Goal: Transaction & Acquisition: Subscribe to service/newsletter

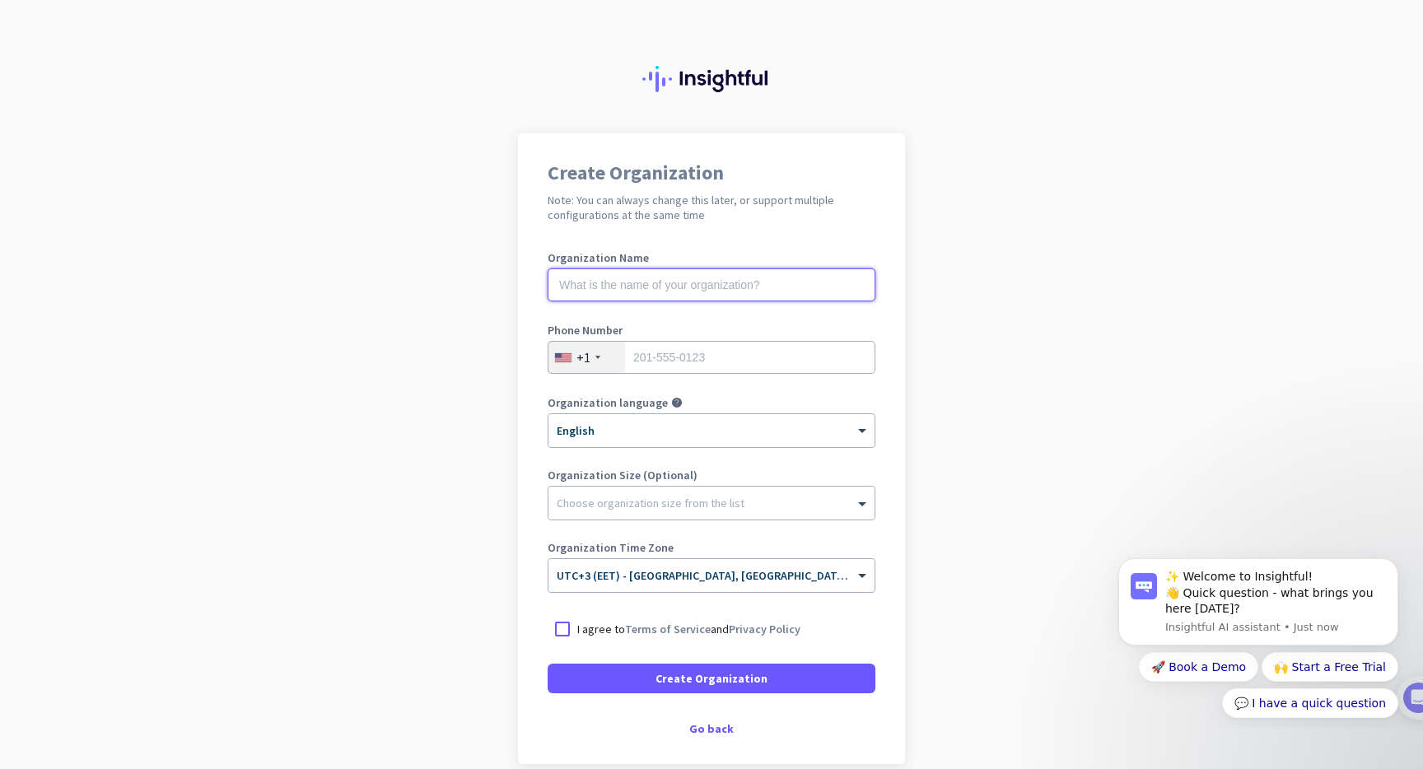
click at [626, 301] on input "text" at bounding box center [712, 284] width 328 height 33
type input "unigox"
type input "7866838505"
click at [626, 435] on div "× English" at bounding box center [701, 431] width 306 height 14
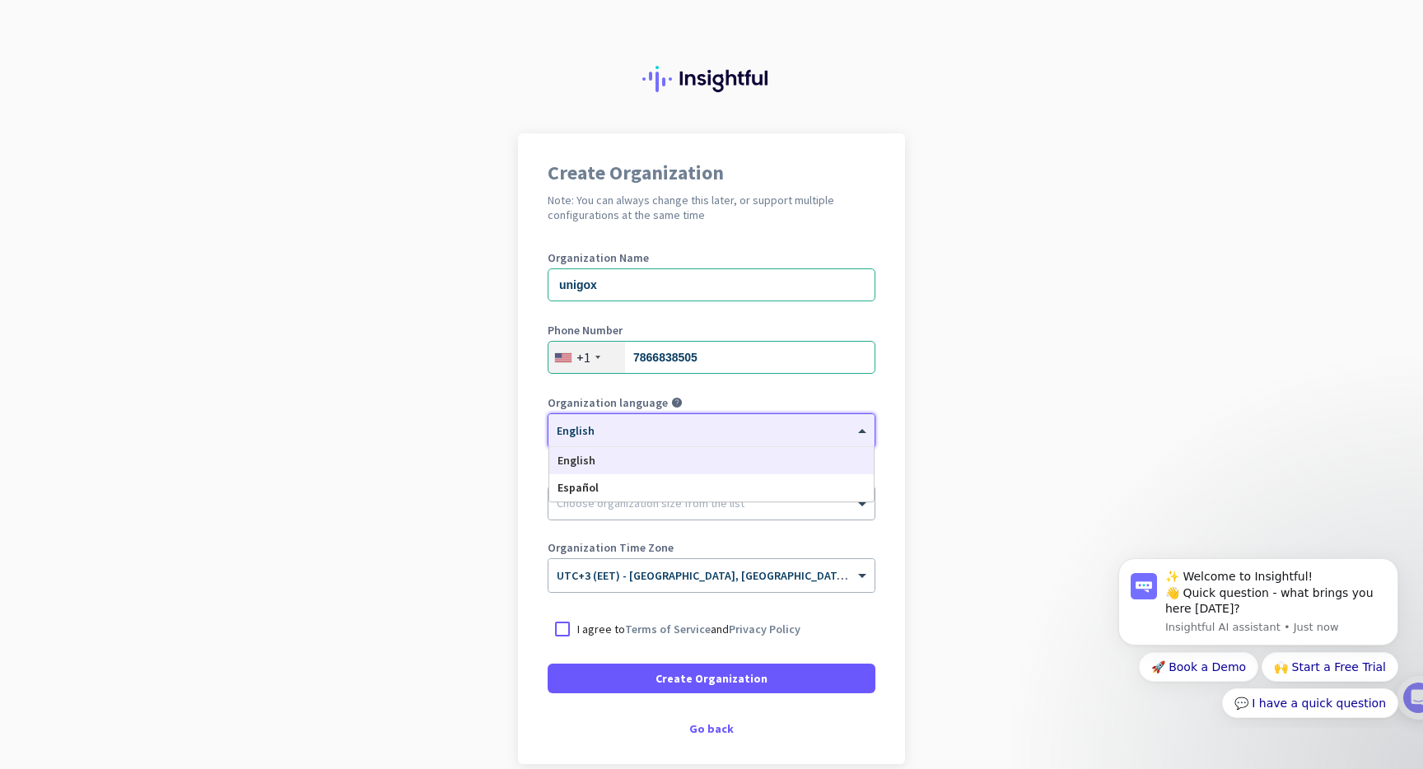
click at [432, 456] on app-onboarding-organization "Create Organization Note: You can always change this later, or support multiple…" at bounding box center [711, 489] width 1423 height 713
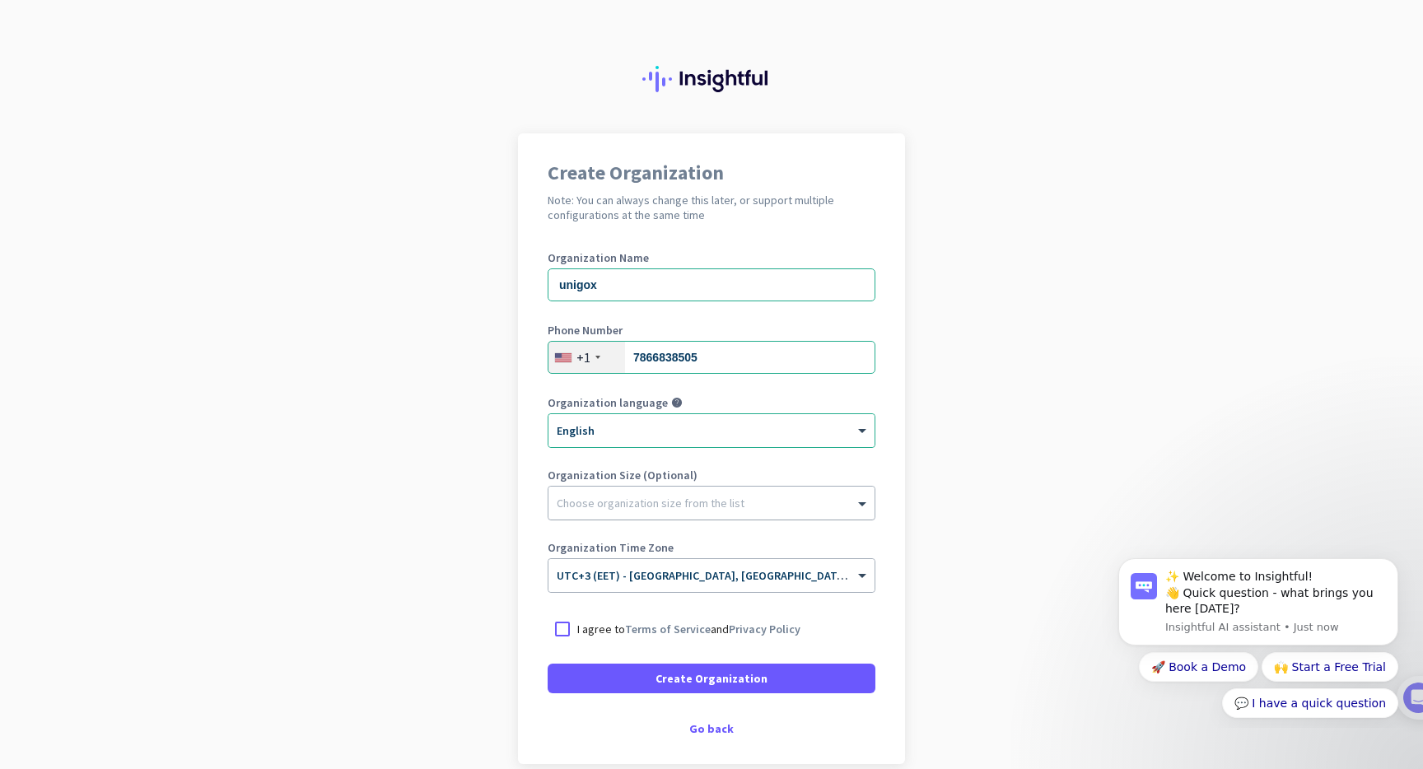
click at [652, 506] on div at bounding box center [711, 499] width 326 height 16
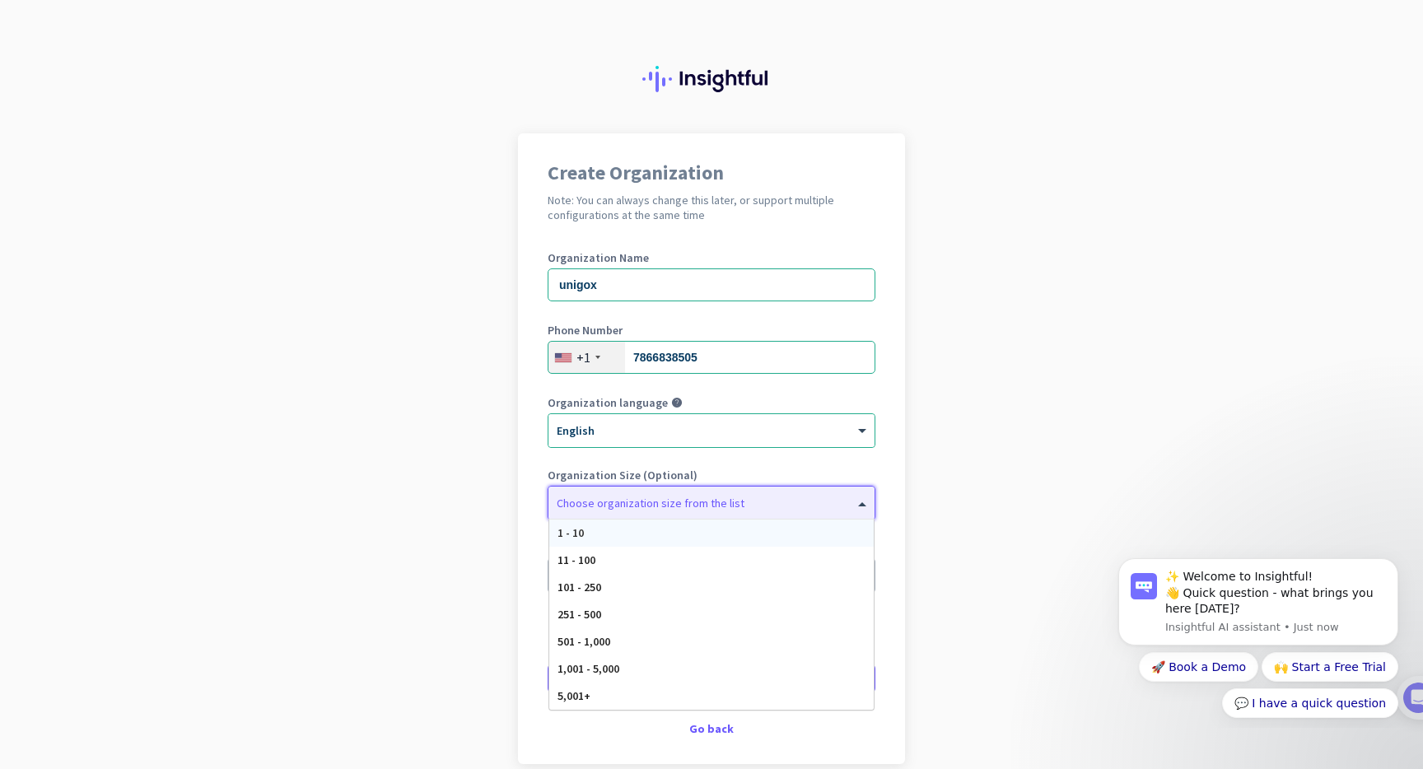
click at [658, 520] on div "1 - 10" at bounding box center [711, 533] width 324 height 27
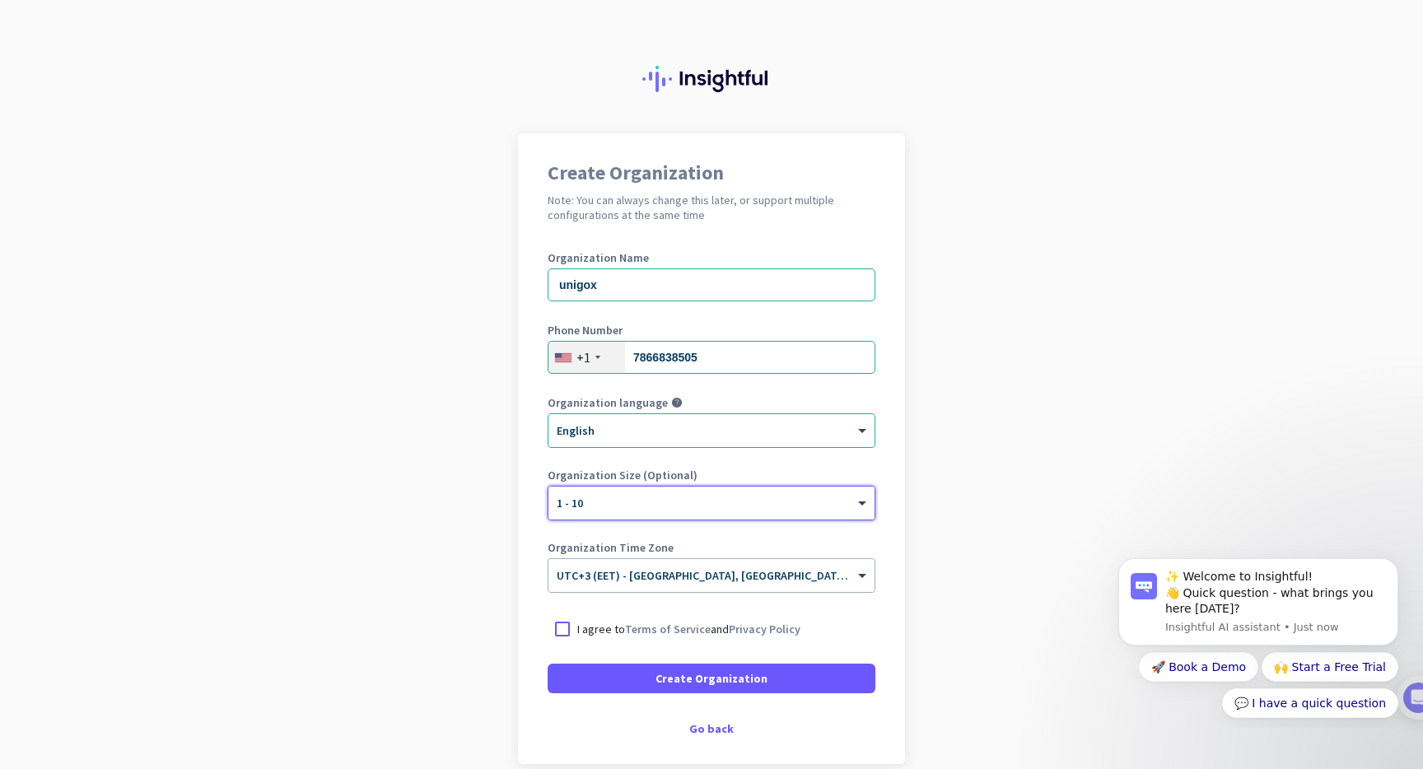
click at [579, 633] on p "I agree to Terms of Service and Privacy Policy" at bounding box center [688, 629] width 223 height 16
click at [0, 0] on input "I agree to Terms of Service and Privacy Policy" at bounding box center [0, 0] width 0 height 0
click at [662, 567] on input "text" at bounding box center [695, 570] width 277 height 12
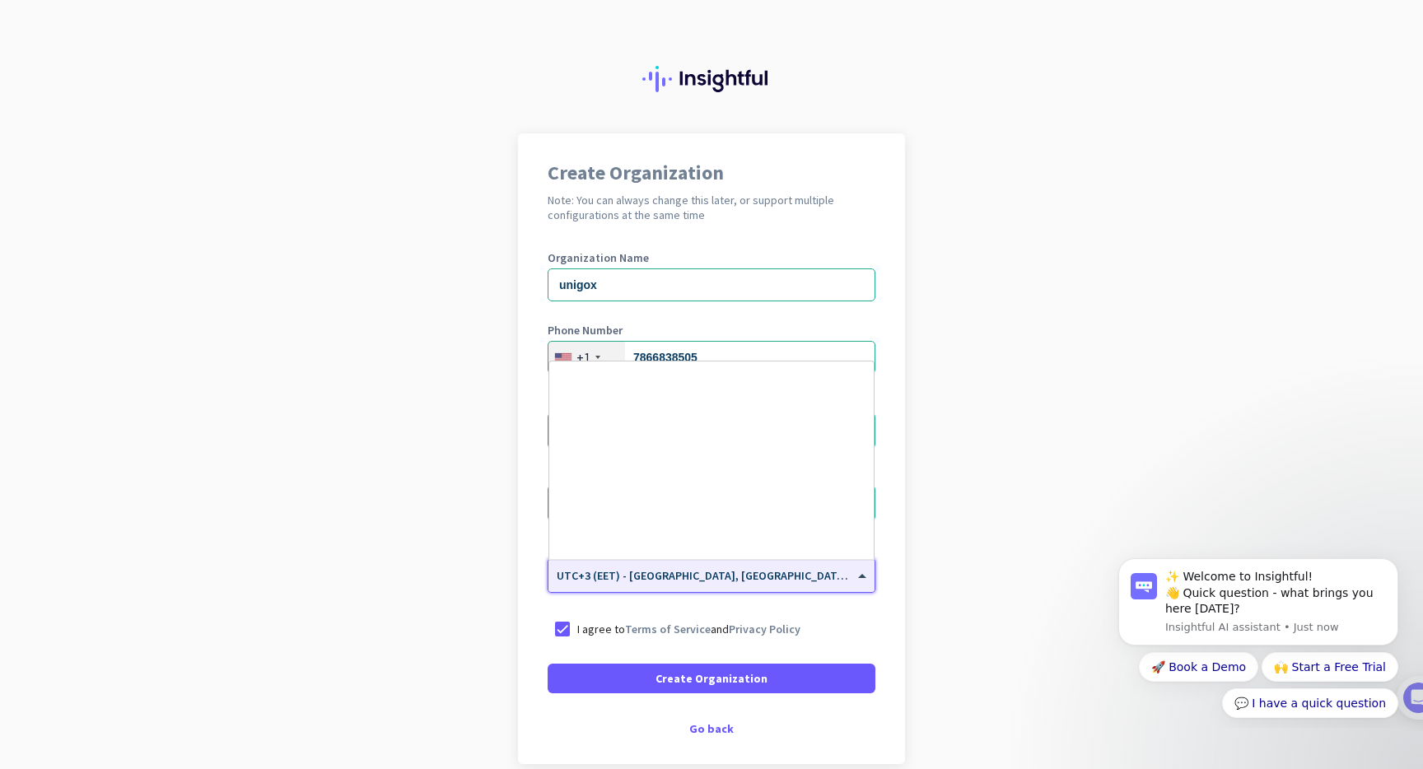
scroll to position [5789, 0]
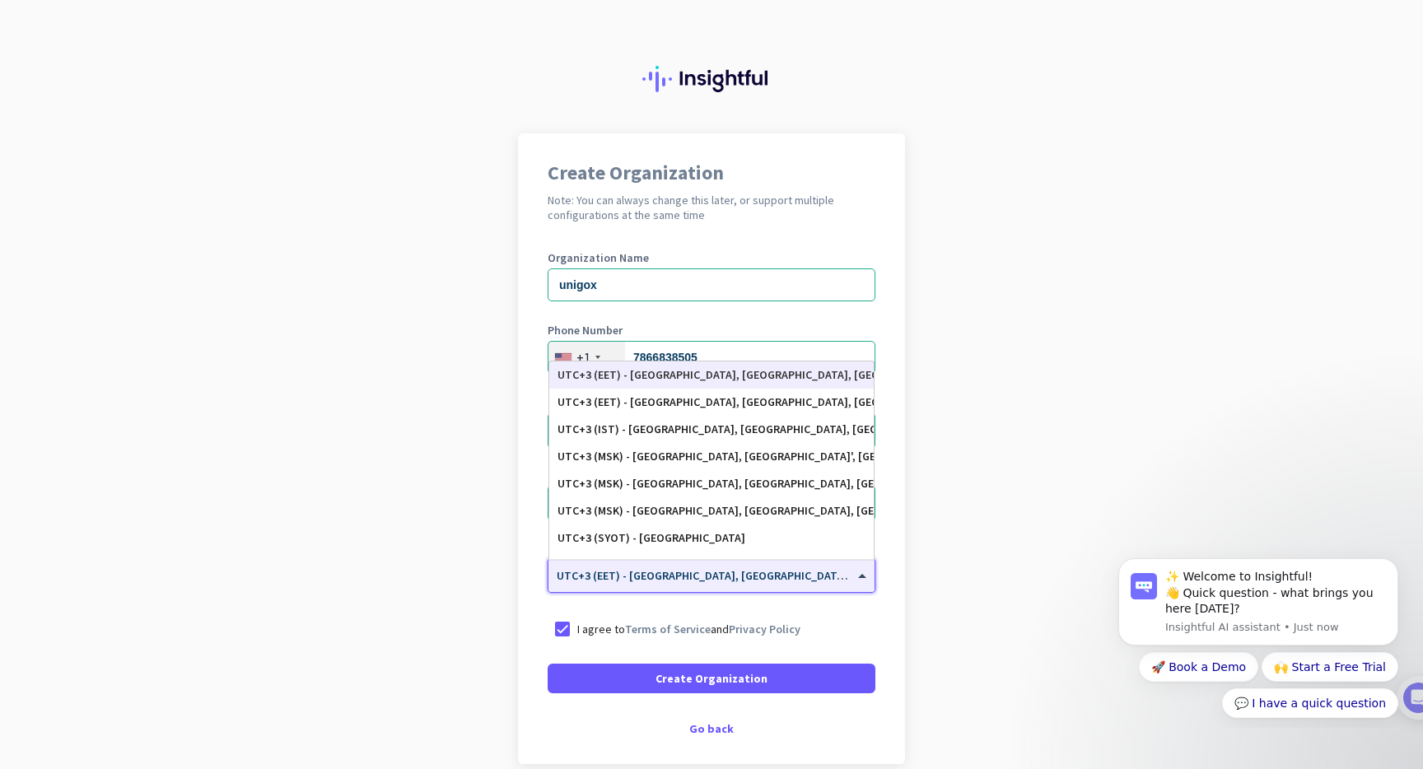
click at [460, 667] on app-onboarding-organization "Create Organization Note: You can always change this later, or support multiple…" at bounding box center [711, 489] width 1423 height 713
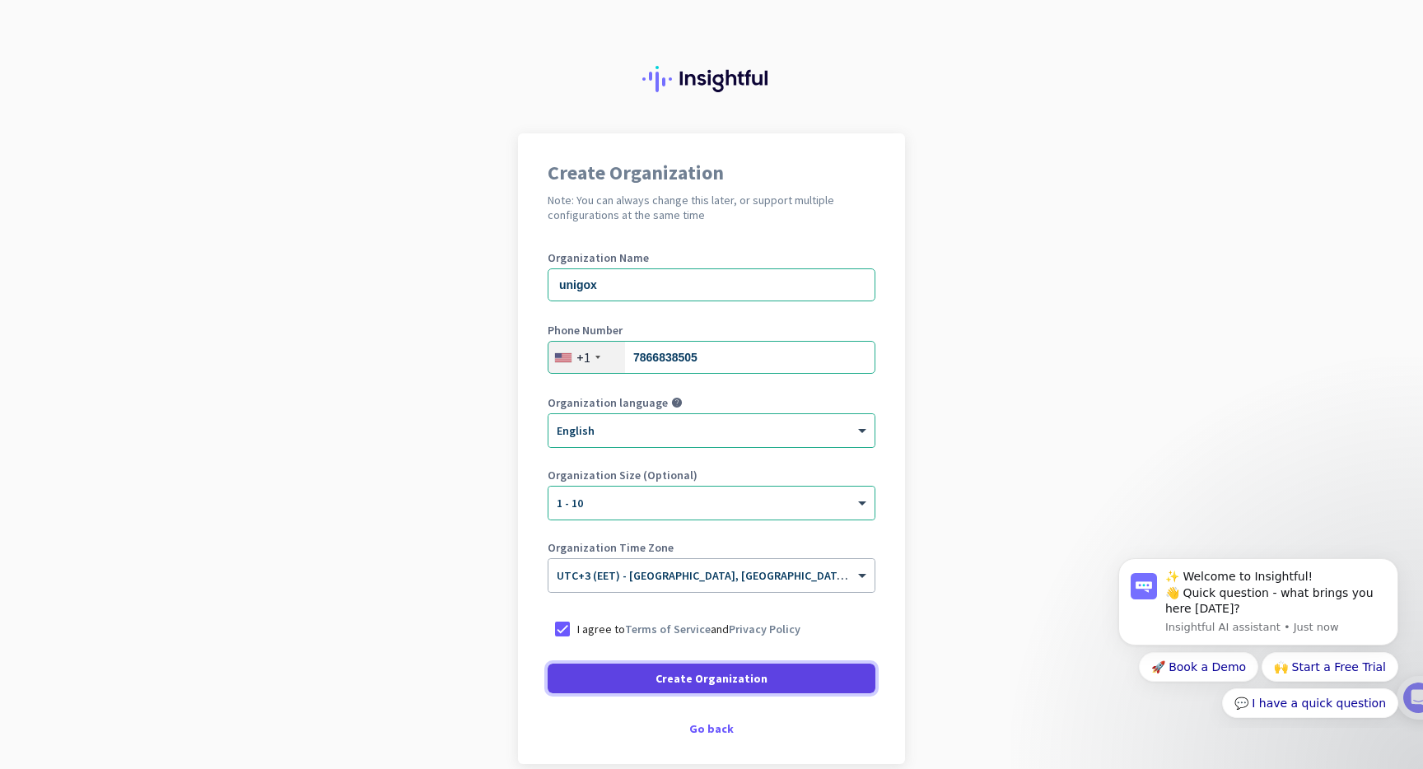
click at [637, 675] on span at bounding box center [712, 679] width 328 height 40
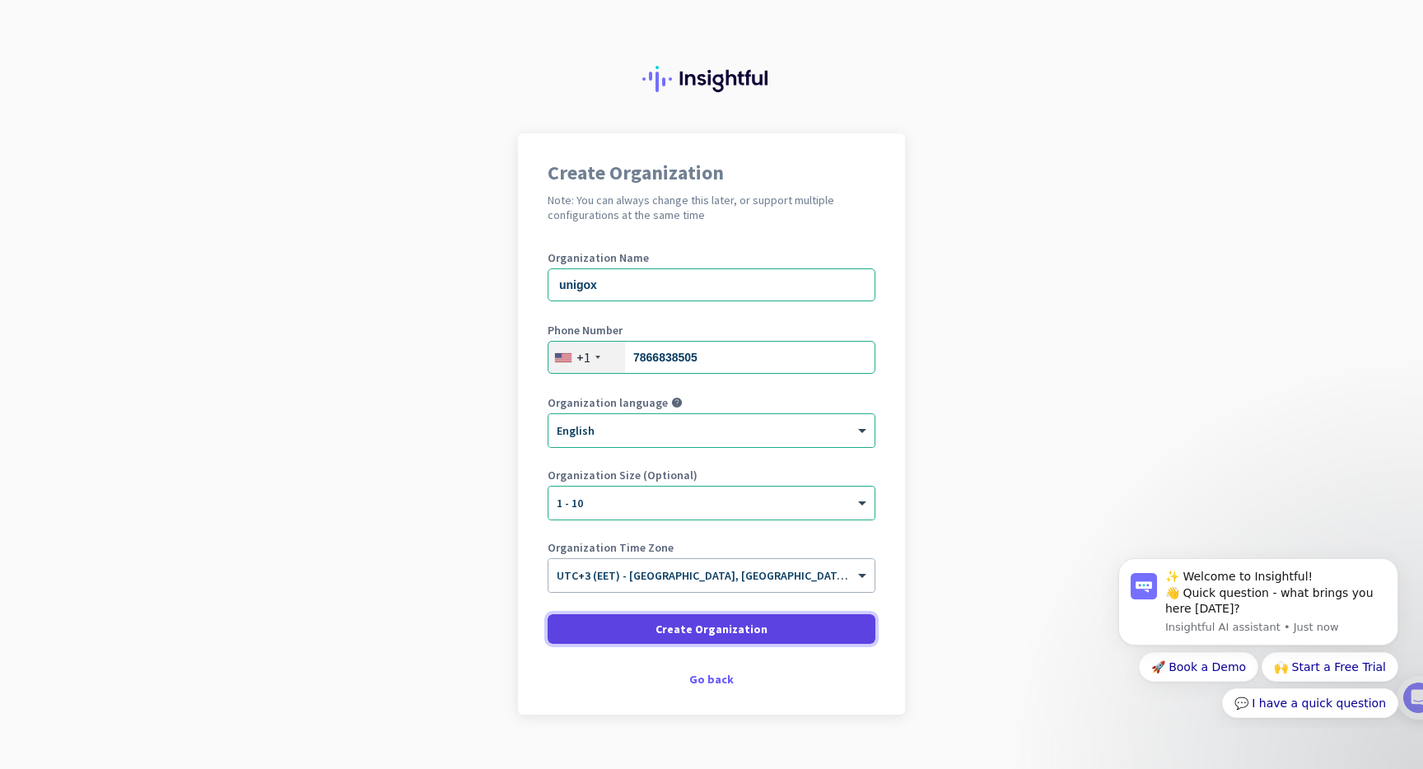
scroll to position [28, 0]
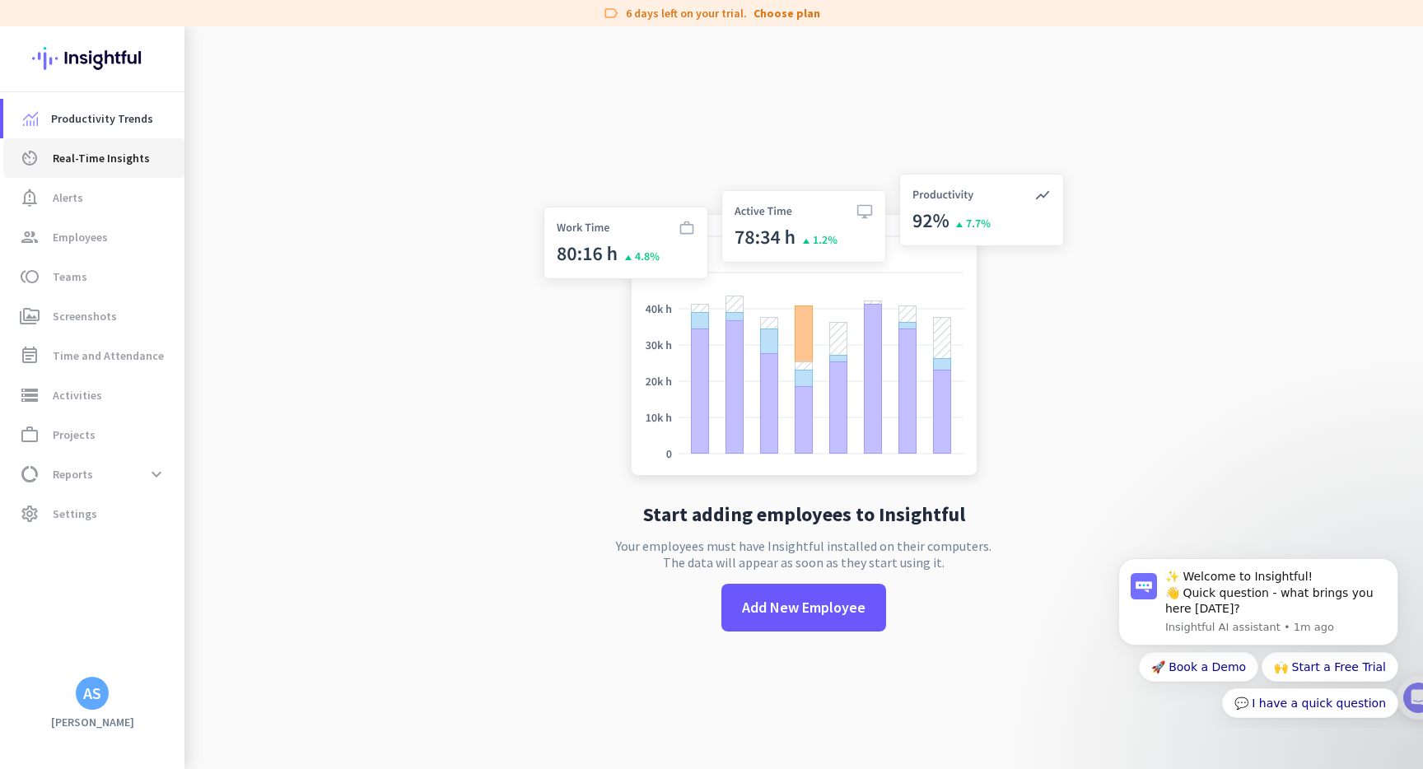
click at [110, 175] on link "av_timer Real-Time Insights" at bounding box center [93, 158] width 181 height 40
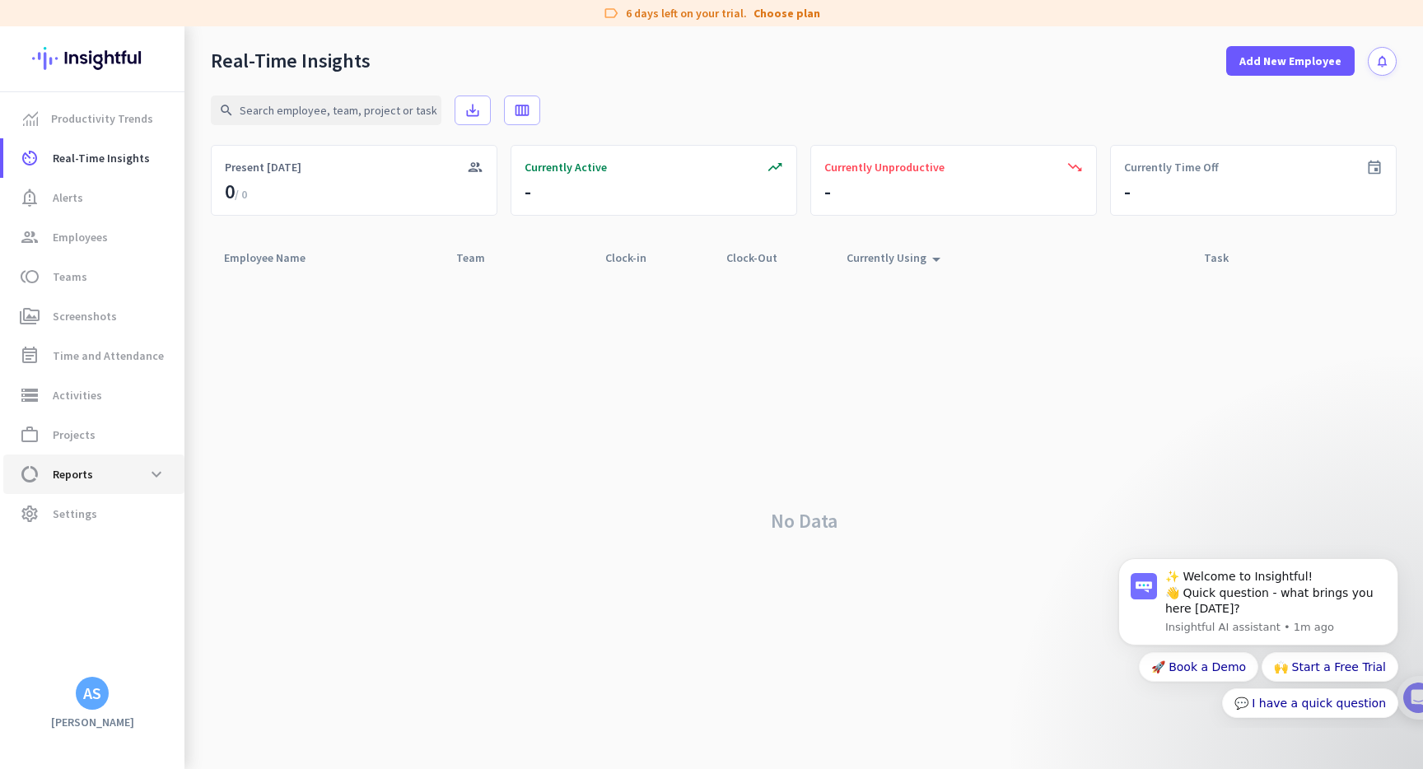
click at [115, 466] on span "data_usage Reports expand_more" at bounding box center [93, 475] width 155 height 30
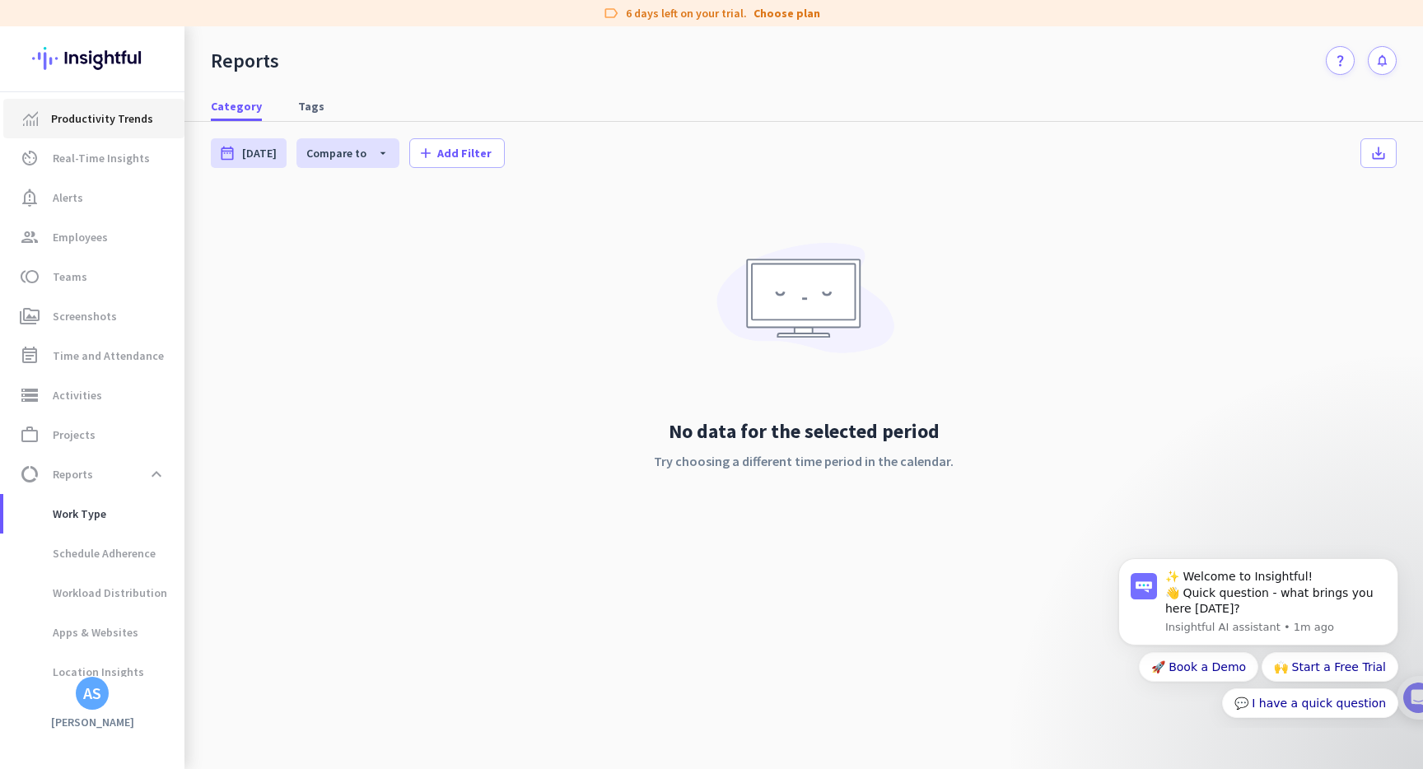
click at [104, 118] on span "Productivity Trends" at bounding box center [102, 119] width 102 height 20
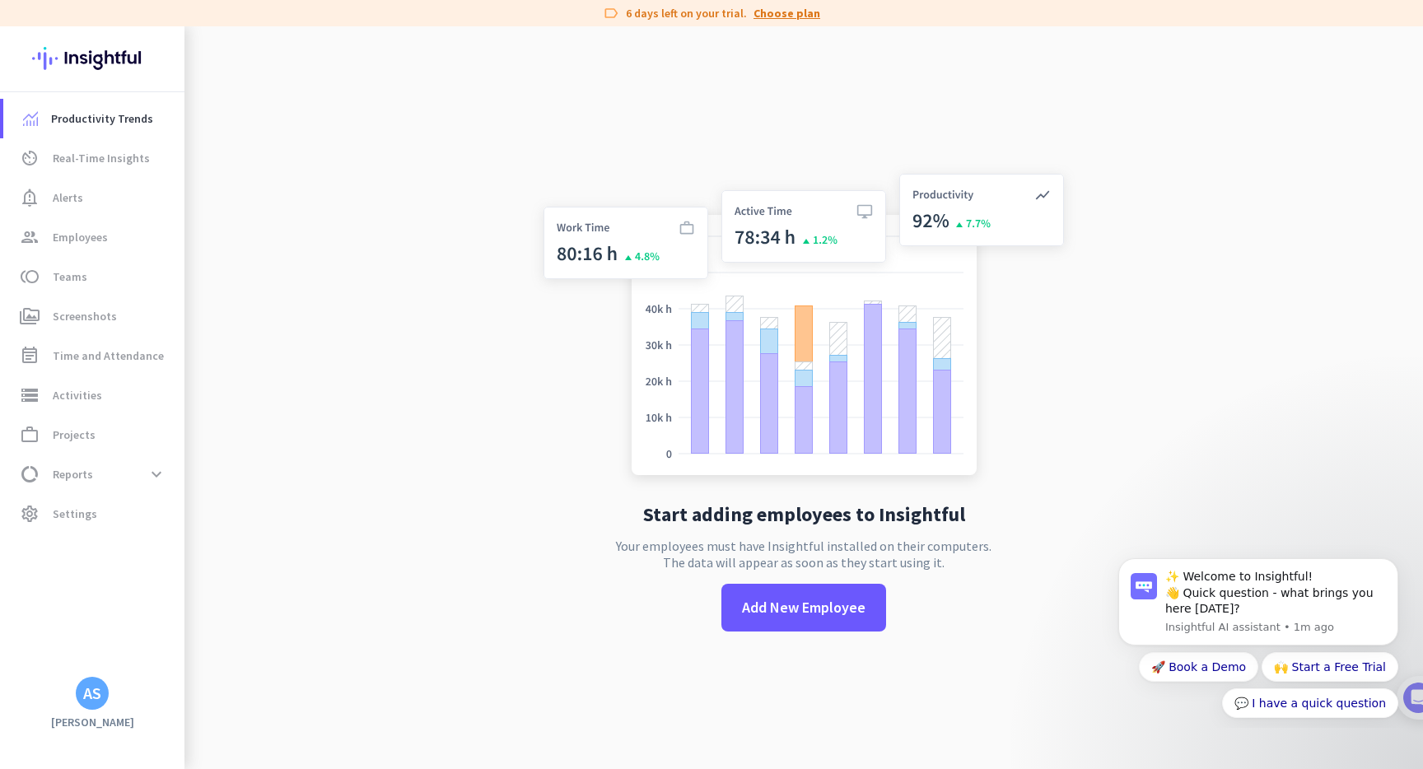
click at [760, 10] on link "Choose plan" at bounding box center [787, 13] width 67 height 16
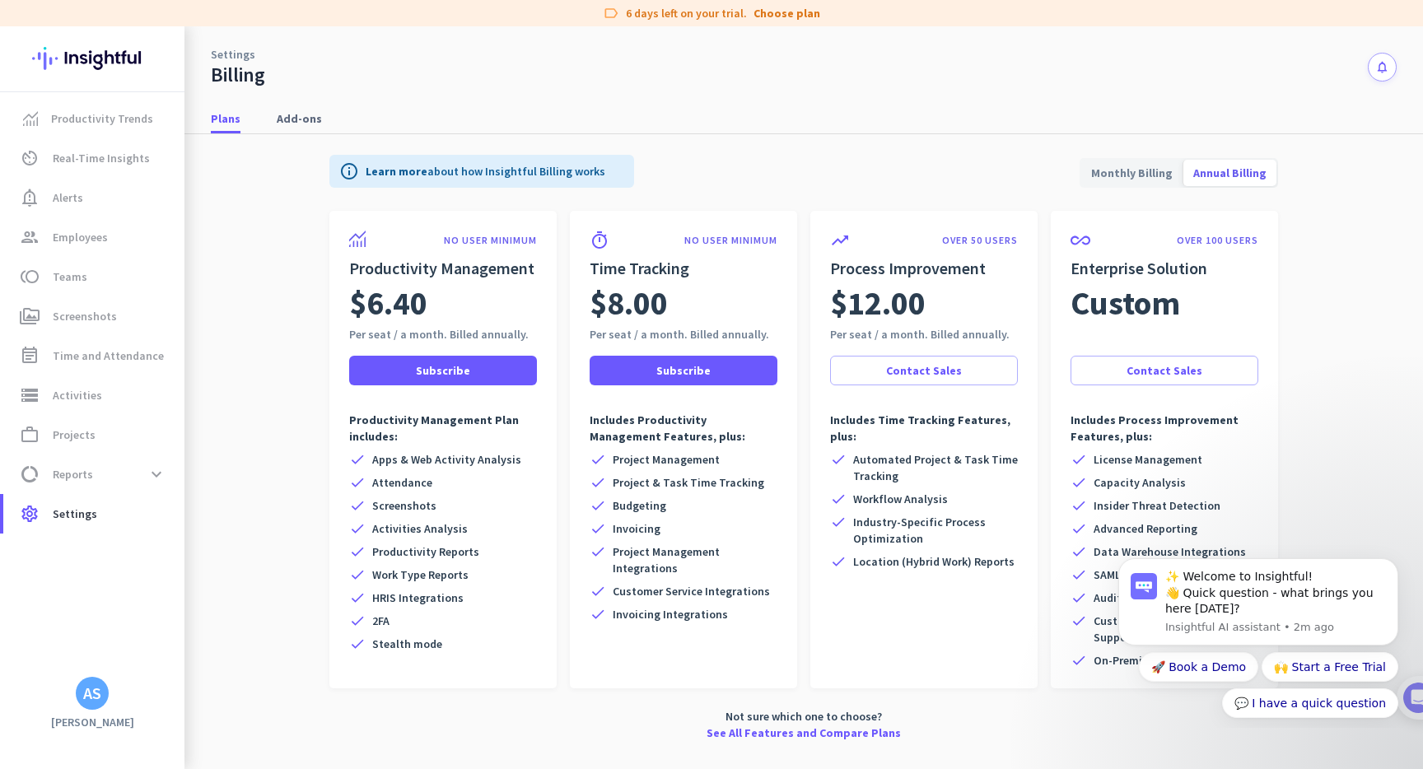
click at [1113, 144] on div "info Learn more about how Insightful Billing works Monthly Billing Annual Billi…" at bounding box center [803, 172] width 949 height 77
click at [1122, 162] on span "Monthly Billing" at bounding box center [1131, 173] width 101 height 40
click at [1220, 166] on span "Annual Billing" at bounding box center [1229, 173] width 93 height 40
